Goal: Transaction & Acquisition: Book appointment/travel/reservation

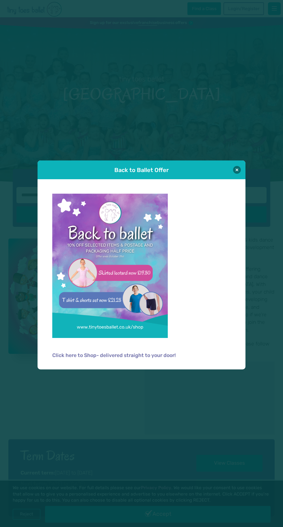
click at [240, 167] on div "Back to Ballet Offer" at bounding box center [142, 169] width 208 height 19
click at [236, 168] on button at bounding box center [237, 170] width 8 height 8
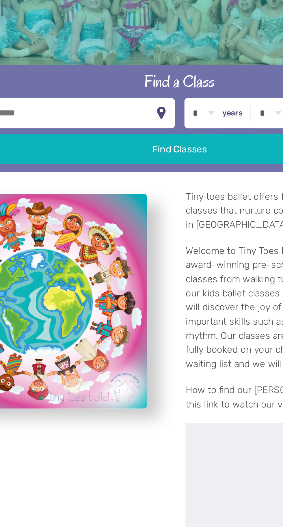
scroll to position [2, 0]
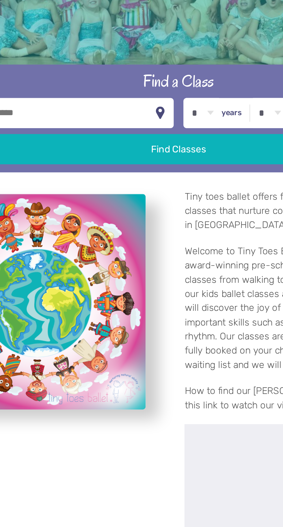
click at [160, 201] on select "* * * * * * * * * * ** ** **" at bounding box center [154, 193] width 18 height 16
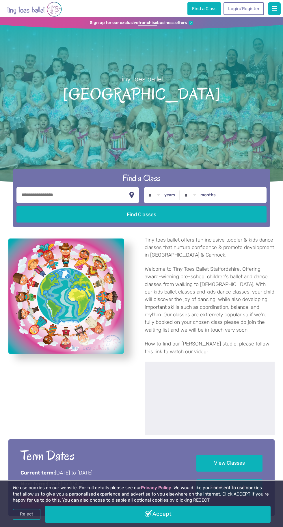
scroll to position [1, 0]
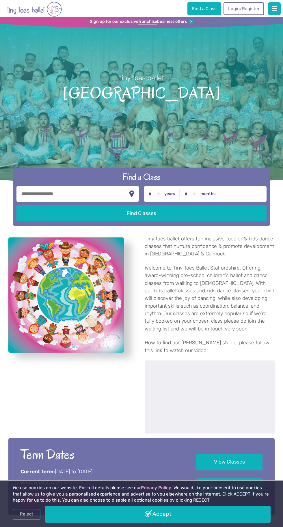
click at [102, 202] on input "text" at bounding box center [77, 194] width 122 height 16
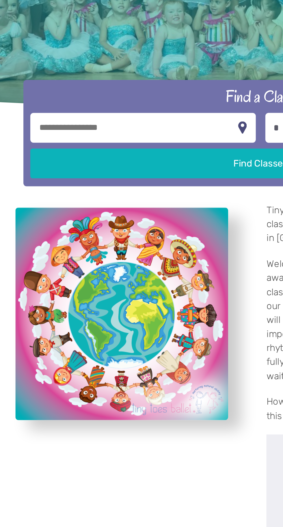
type input "*******"
click at [130, 221] on button "Find Classes" at bounding box center [141, 213] width 250 height 16
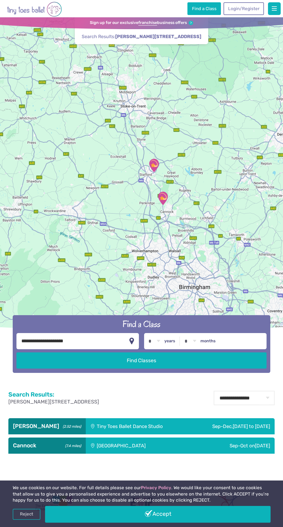
scroll to position [155, 0]
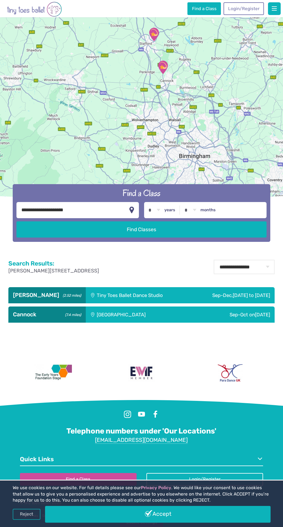
click at [189, 288] on div "Sep-Dec, [DATE] to [DATE]" at bounding box center [231, 295] width 85 height 16
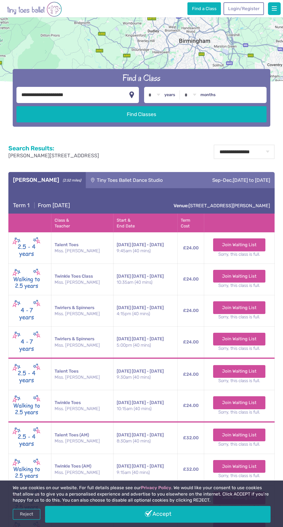
scroll to position [243, 0]
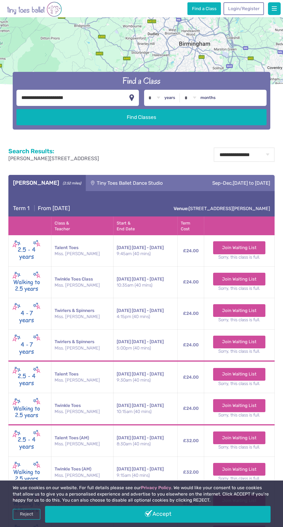
click at [256, 9] on link "Login/Register" at bounding box center [243, 8] width 40 height 13
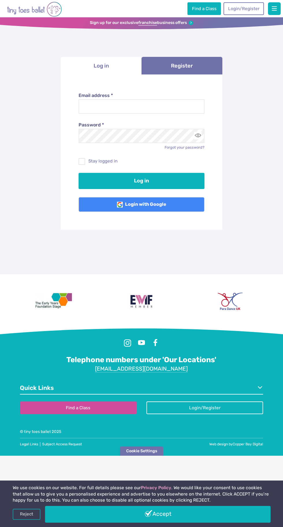
click at [185, 97] on label "Email address *" at bounding box center [141, 95] width 126 height 6
click at [185, 99] on input "Email address *" at bounding box center [141, 106] width 126 height 14
type input "**********"
click at [78, 173] on button "Log in" at bounding box center [141, 181] width 126 height 16
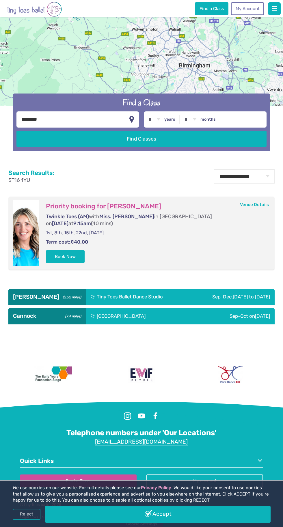
scroll to position [251, 0]
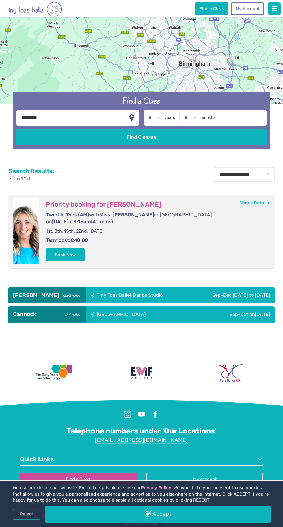
click at [177, 303] on div "Tiny Toes Ballet Dance Studio" at bounding box center [138, 295] width 104 height 16
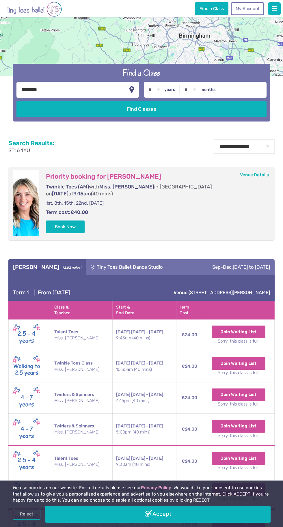
click at [69, 233] on button "Book Now" at bounding box center [65, 226] width 39 height 13
click at [252, 9] on img at bounding box center [253, 9] width 11 height 8
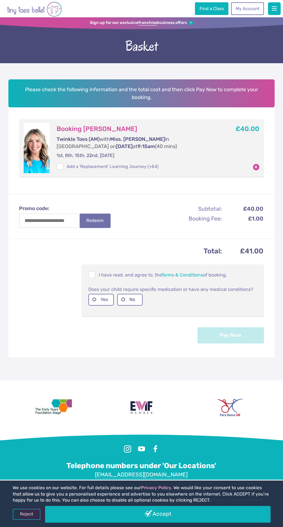
click at [92, 278] on span at bounding box center [92, 275] width 6 height 5
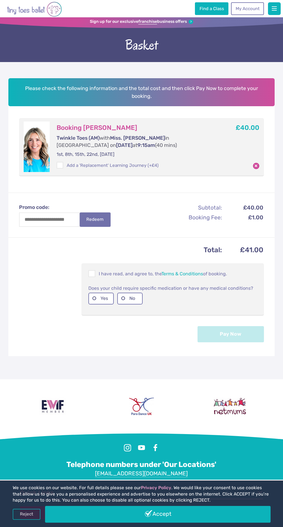
click at [127, 304] on label "No" at bounding box center [129, 299] width 25 height 12
click at [239, 342] on button "Pay Now" at bounding box center [230, 334] width 66 height 16
